Goal: Navigation & Orientation: Find specific page/section

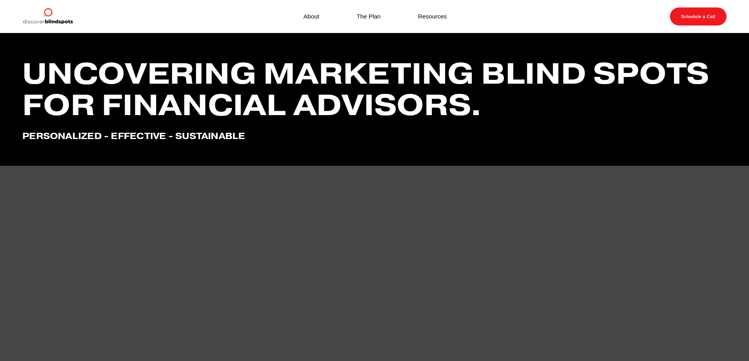
click at [434, 18] on link "Resources" at bounding box center [432, 16] width 29 height 11
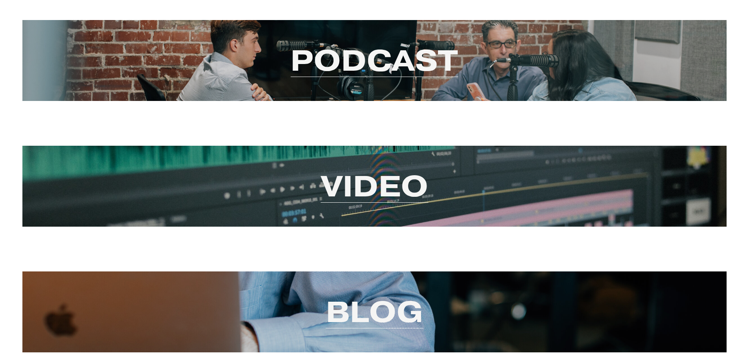
scroll to position [9, 0]
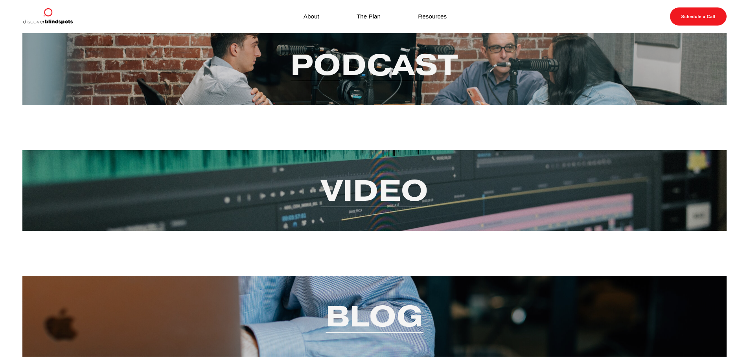
click at [371, 188] on link "Video" at bounding box center [375, 190] width 108 height 38
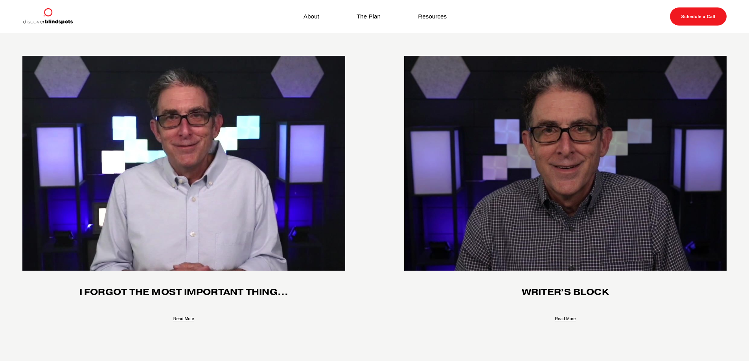
click at [311, 18] on link "About" at bounding box center [311, 16] width 16 height 11
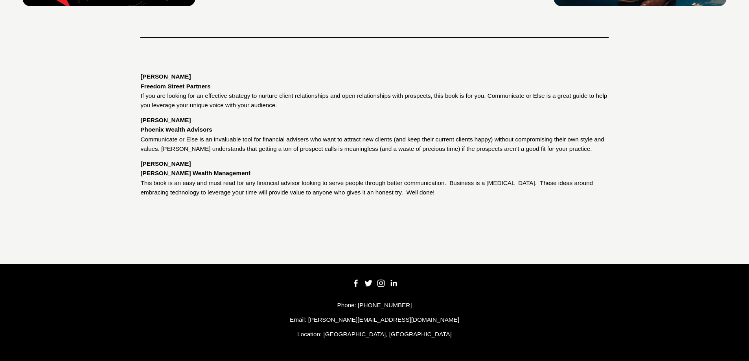
scroll to position [1313, 0]
